Goal: Find contact information: Obtain details needed to contact an individual or organization

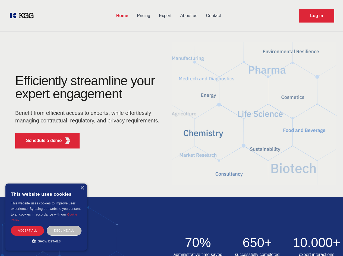
click at [171, 128] on div "Efficiently streamline your expert engagement Benefit from efficient access to …" at bounding box center [89, 113] width 165 height 78
click at [41, 141] on p "Schedule a demo" at bounding box center [44, 140] width 36 height 7
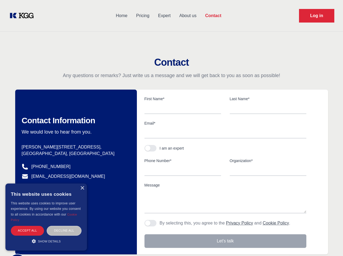
click at [82, 188] on div "× This website uses cookies This website uses cookies to improve user experienc…" at bounding box center [45, 216] width 81 height 67
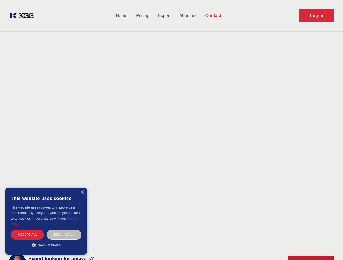
click at [27, 230] on div "Accept all" at bounding box center [27, 234] width 33 height 9
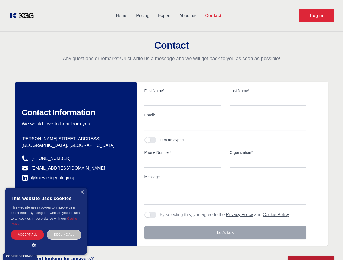
click at [64, 230] on div "Contact Information We would love to hear from you. Postal address [PERSON_NAME…" at bounding box center [76, 164] width 122 height 165
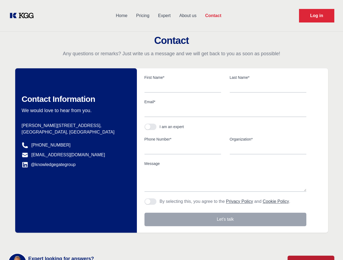
click at [46, 241] on main "Contact Any questions or remarks? Just write us a message and we will get back …" at bounding box center [171, 141] width 343 height 282
